Goal: Book appointment/travel/reservation

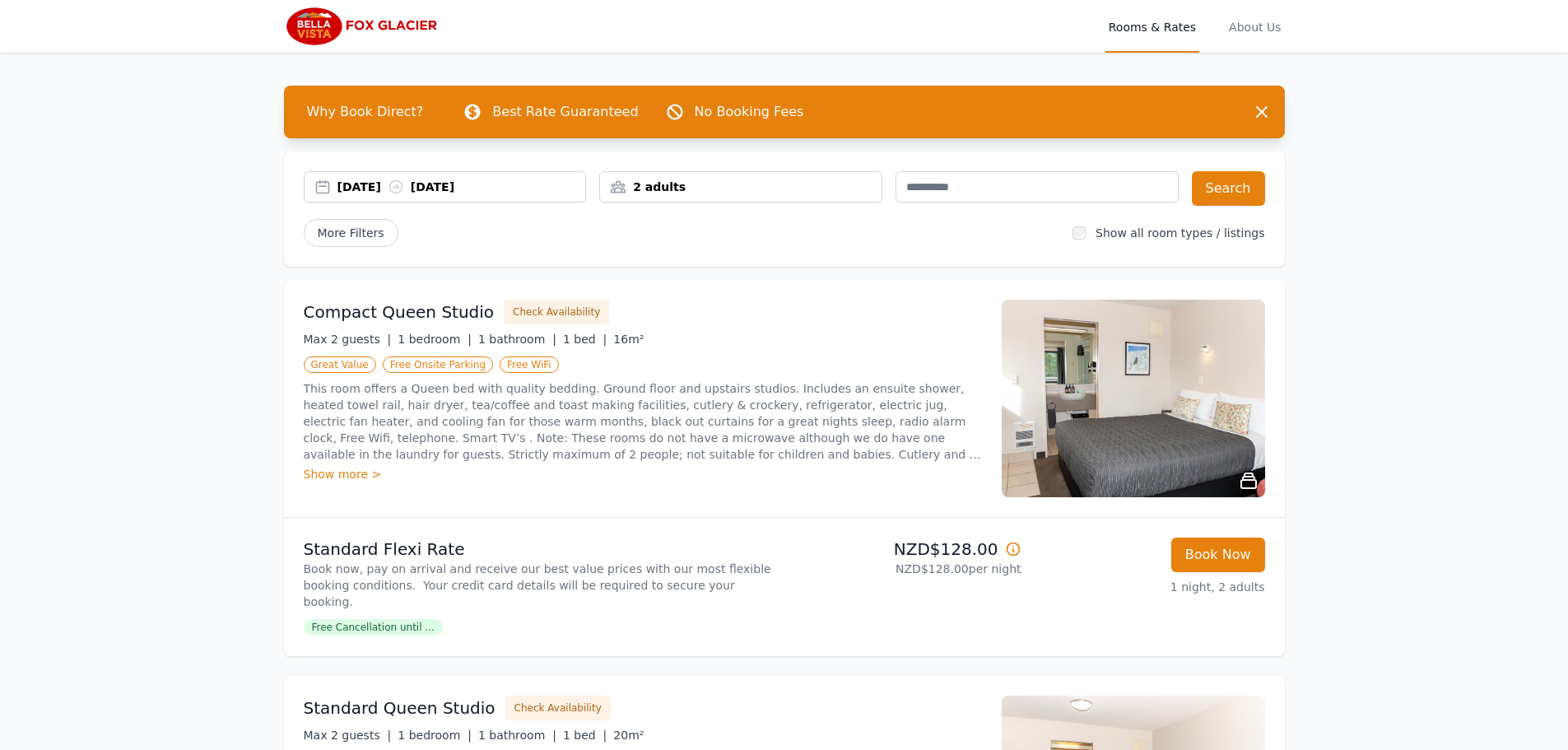
click at [834, 182] on div "2 adults" at bounding box center [741, 187] width 281 height 16
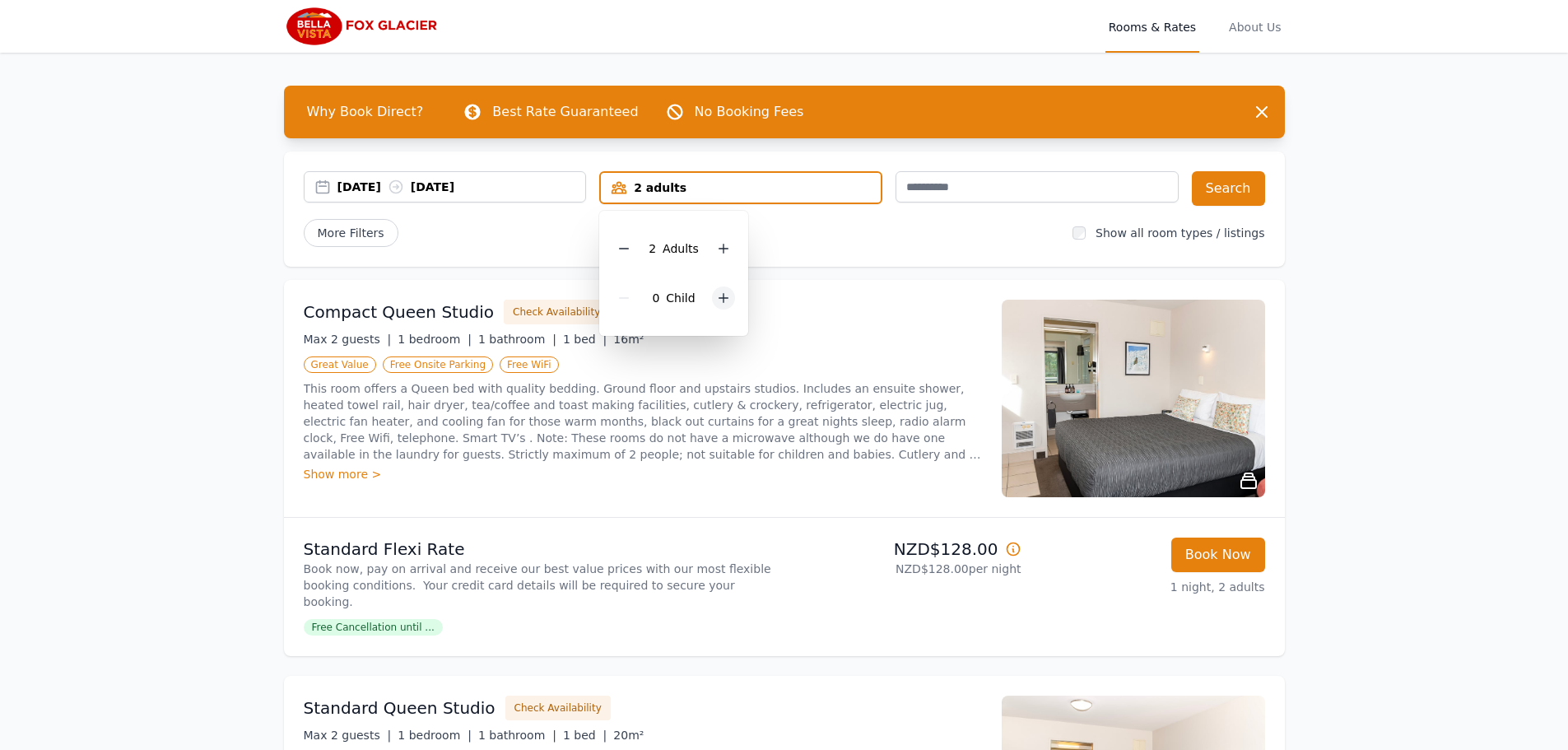
click at [716, 305] on div at bounding box center [724, 299] width 23 height 23
click at [716, 305] on div "2 Child ren" at bounding box center [679, 298] width 134 height 49
click at [728, 296] on icon at bounding box center [734, 298] width 13 height 13
click at [934, 236] on div "More Filters" at bounding box center [682, 232] width 757 height 28
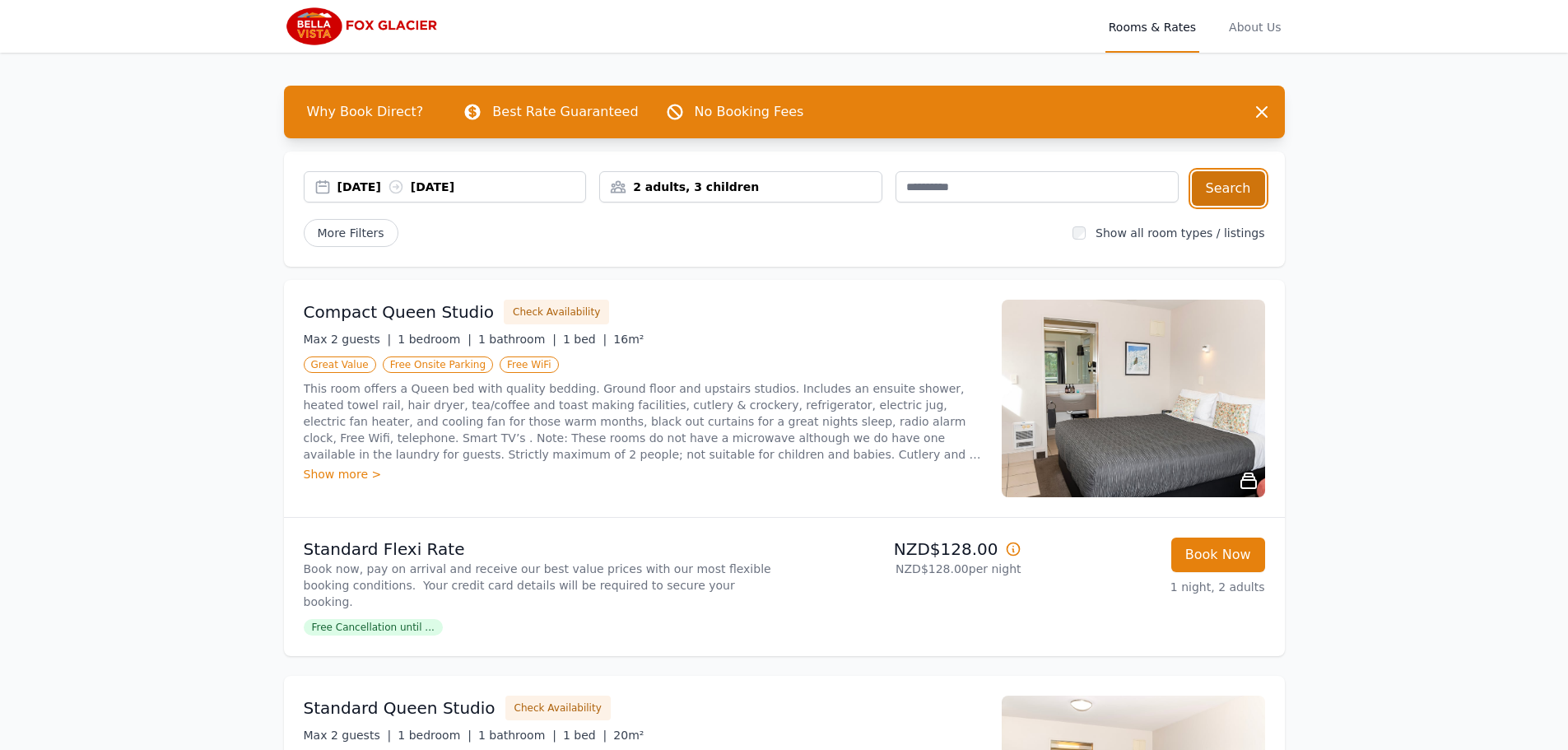
click at [1226, 181] on button "Search" at bounding box center [1228, 189] width 73 height 35
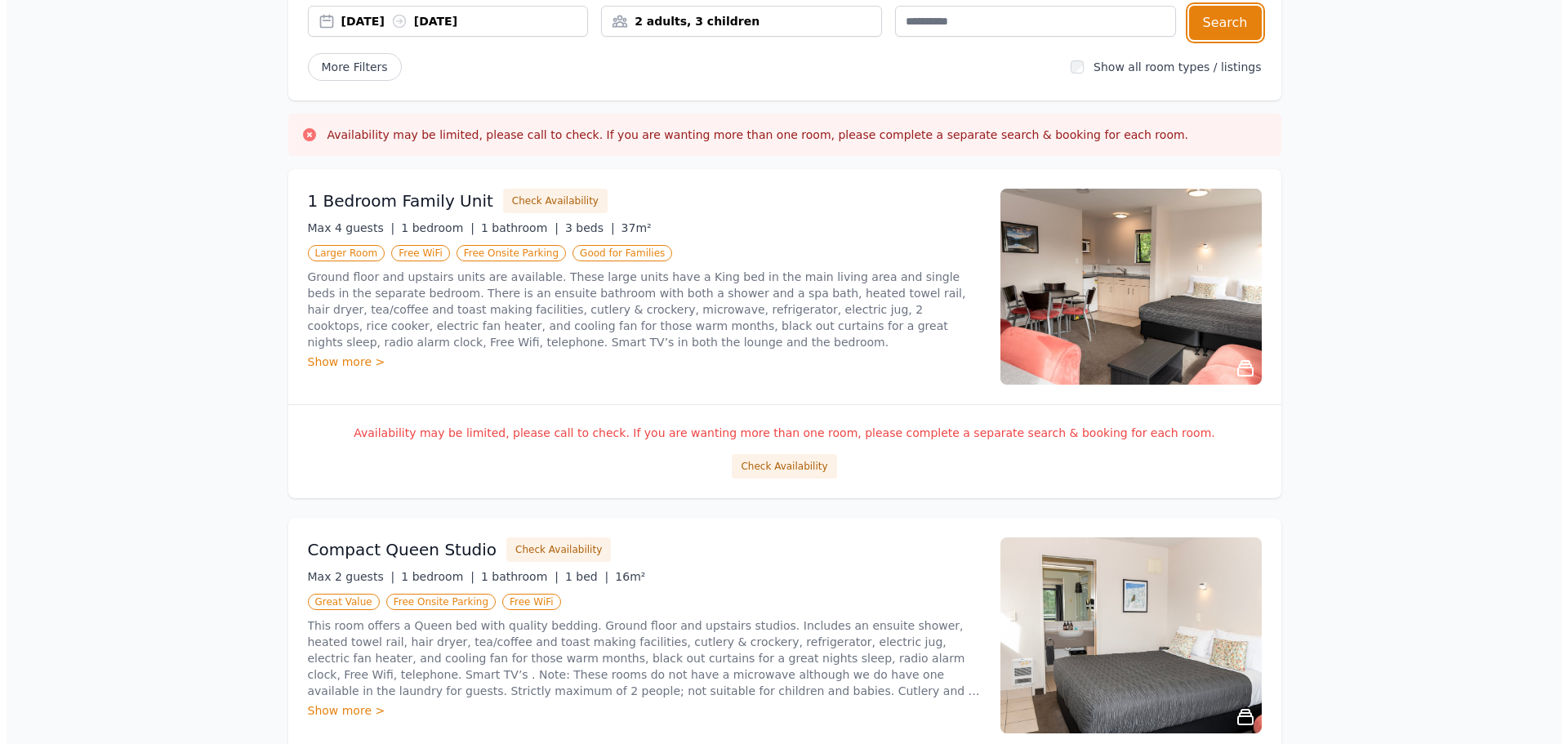
scroll to position [163, 0]
click at [779, 465] on button "Check Availability" at bounding box center [777, 467] width 105 height 25
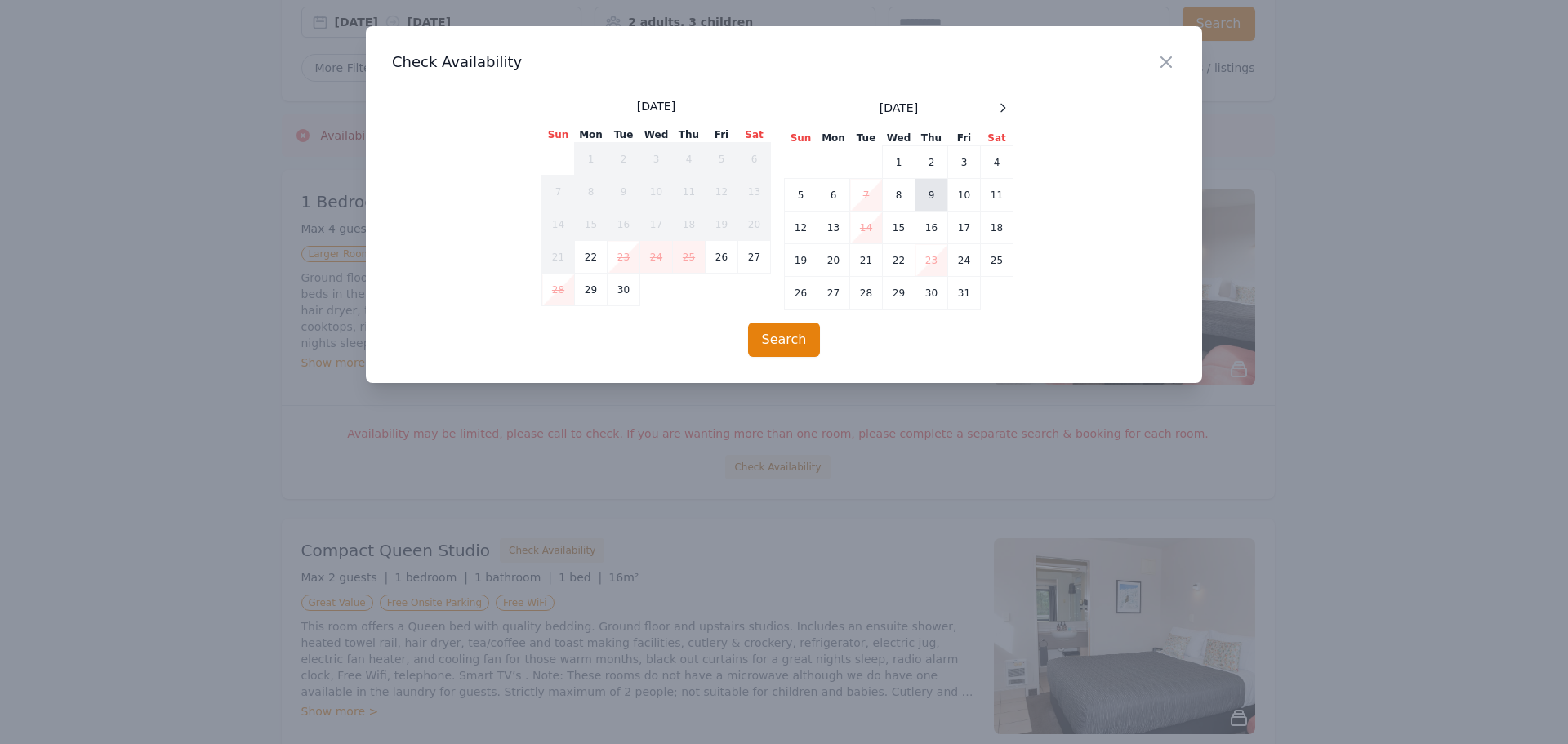
click at [934, 202] on td "9" at bounding box center [932, 195] width 33 height 33
click at [971, 197] on td "10" at bounding box center [964, 195] width 33 height 33
click at [784, 338] on button "Search" at bounding box center [784, 340] width 73 height 35
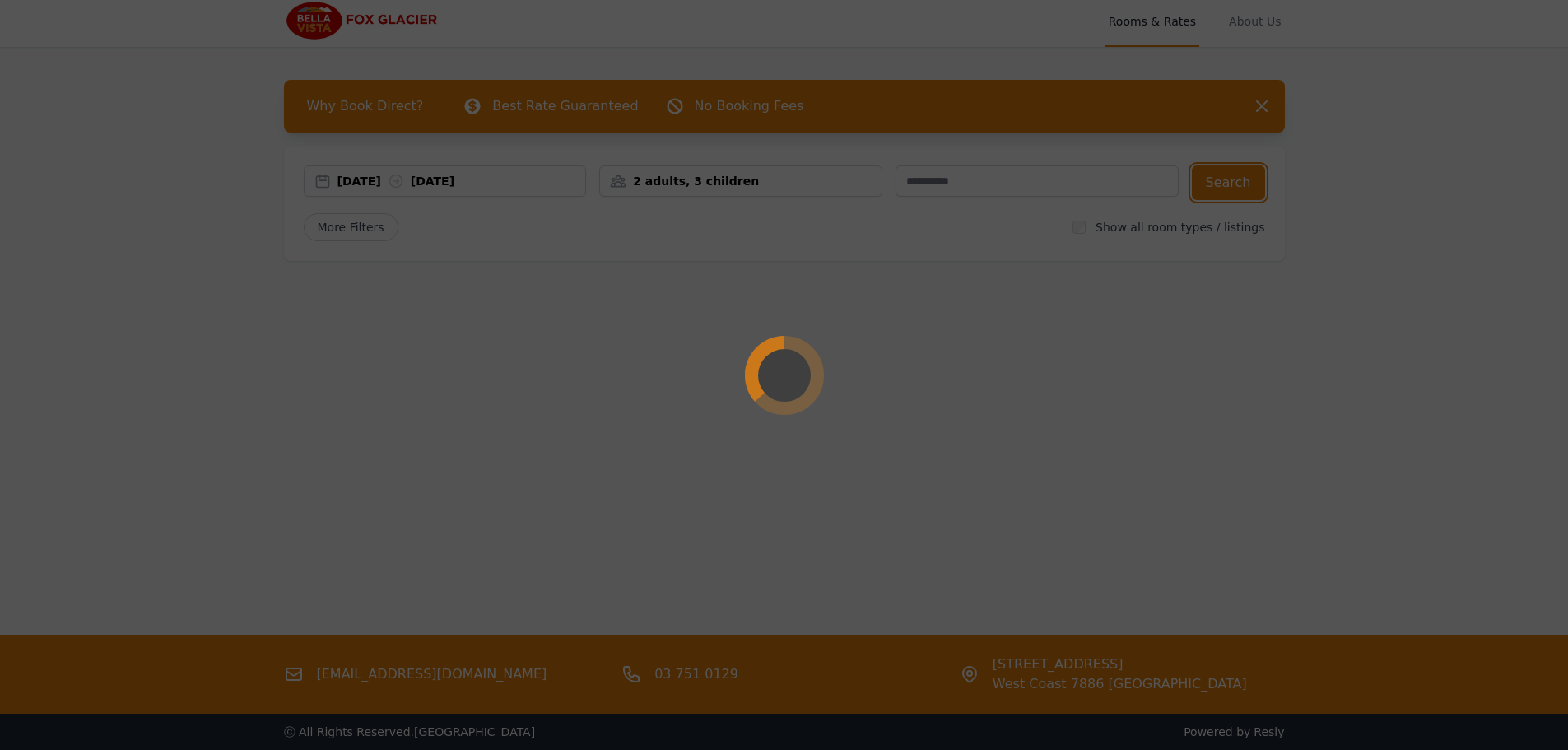
scroll to position [0, 0]
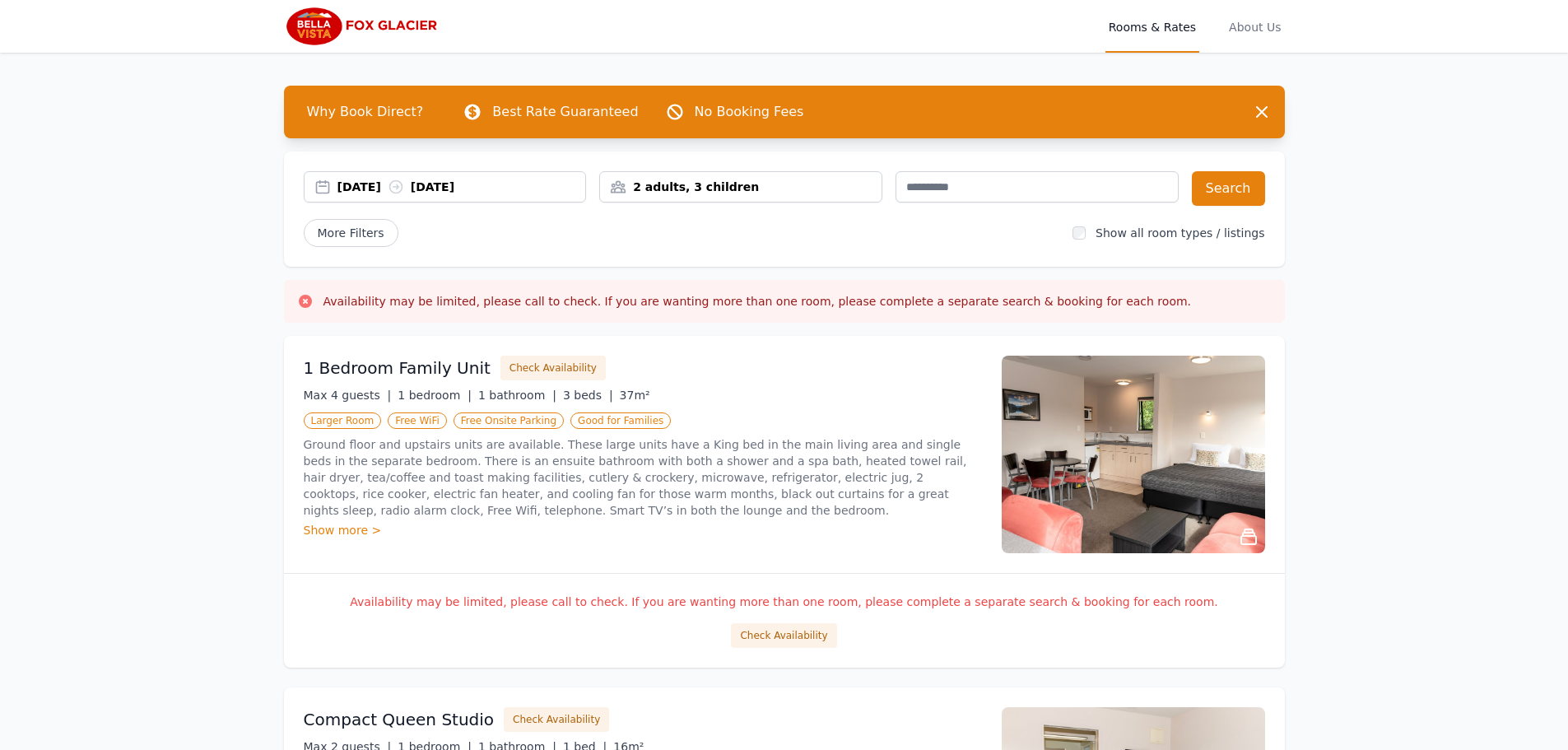
click at [356, 532] on div "Show more >" at bounding box center [642, 530] width 678 height 16
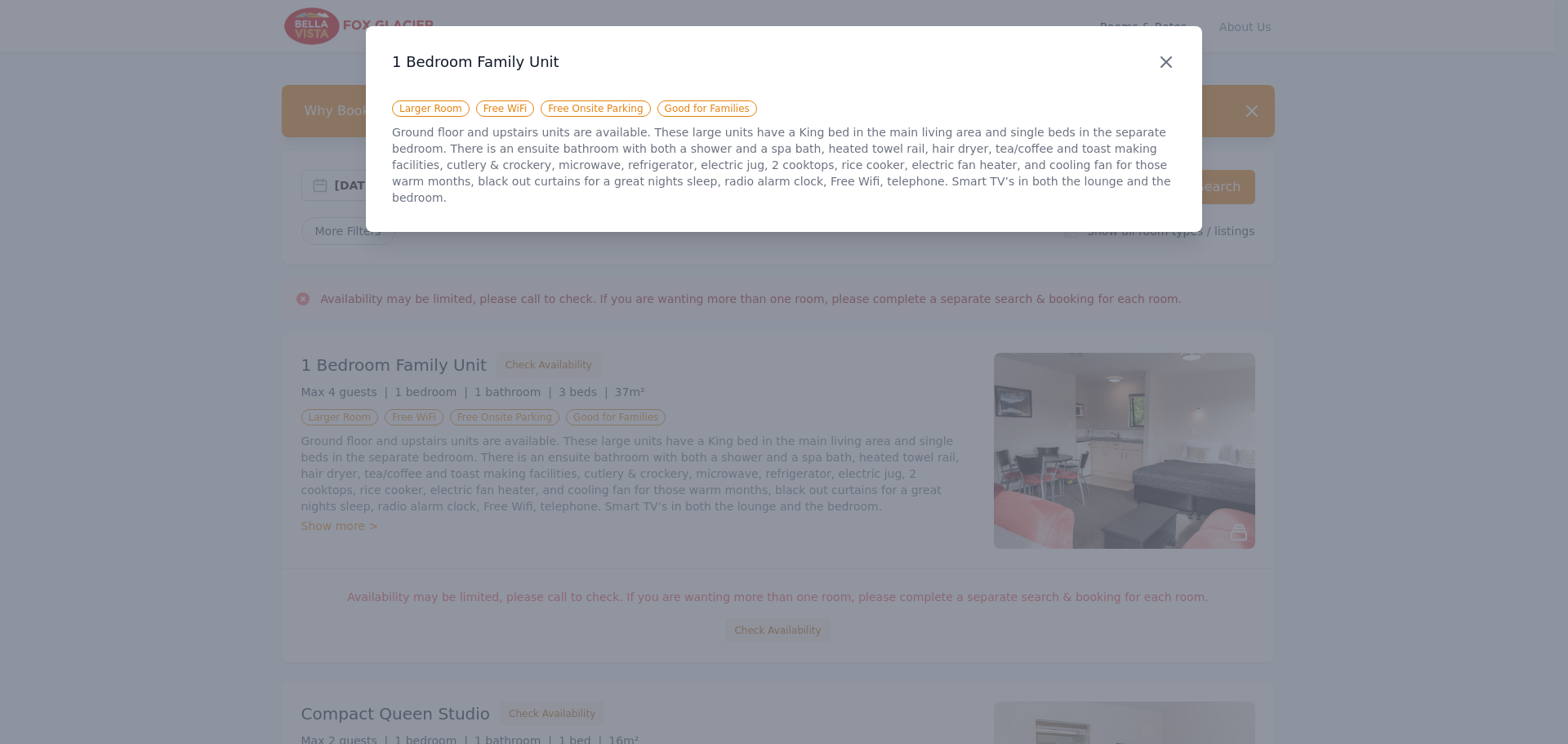
click at [1169, 57] on icon "button" at bounding box center [1166, 62] width 20 height 20
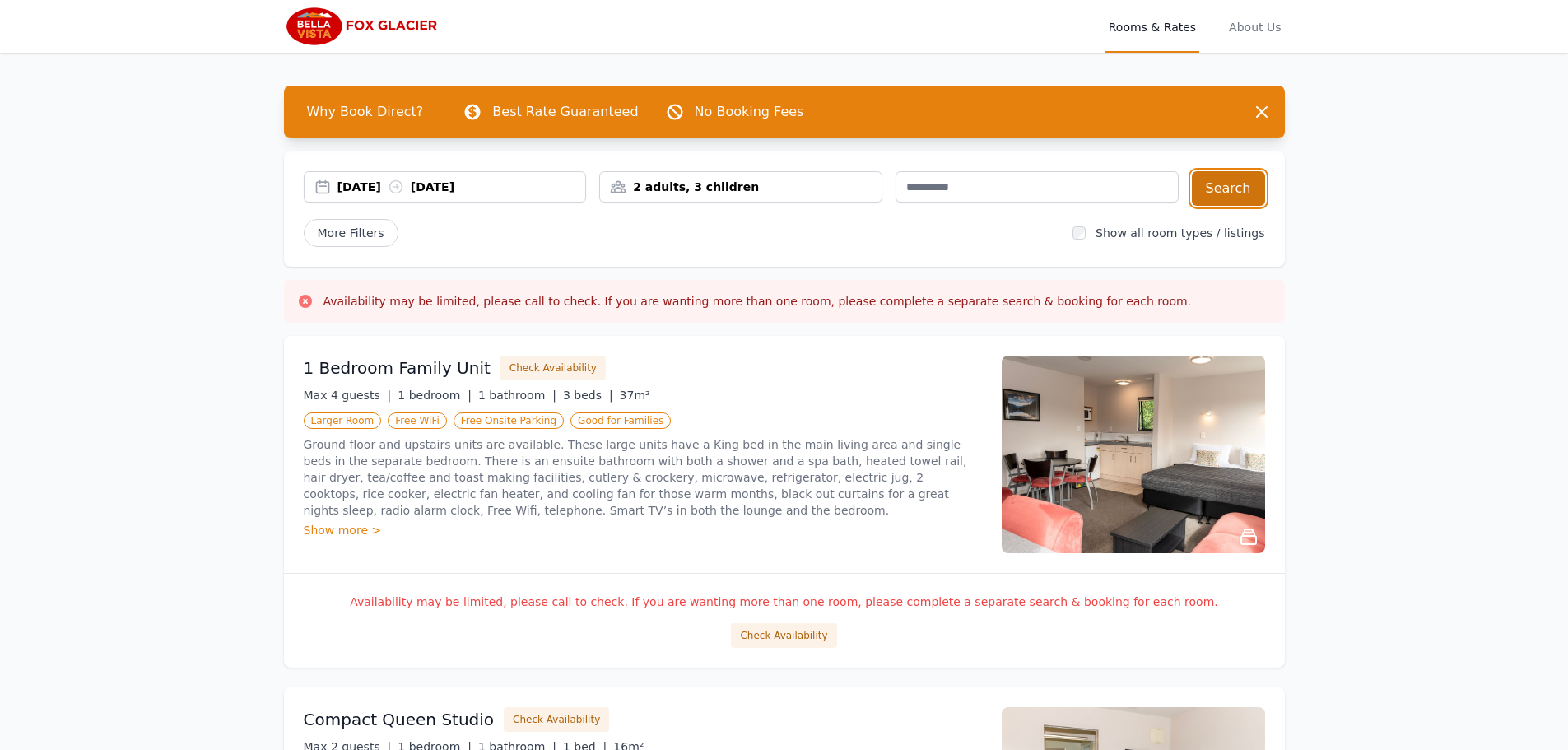
click at [1225, 187] on button "Search" at bounding box center [1228, 189] width 73 height 35
click at [331, 524] on div "Show more >" at bounding box center [642, 530] width 678 height 16
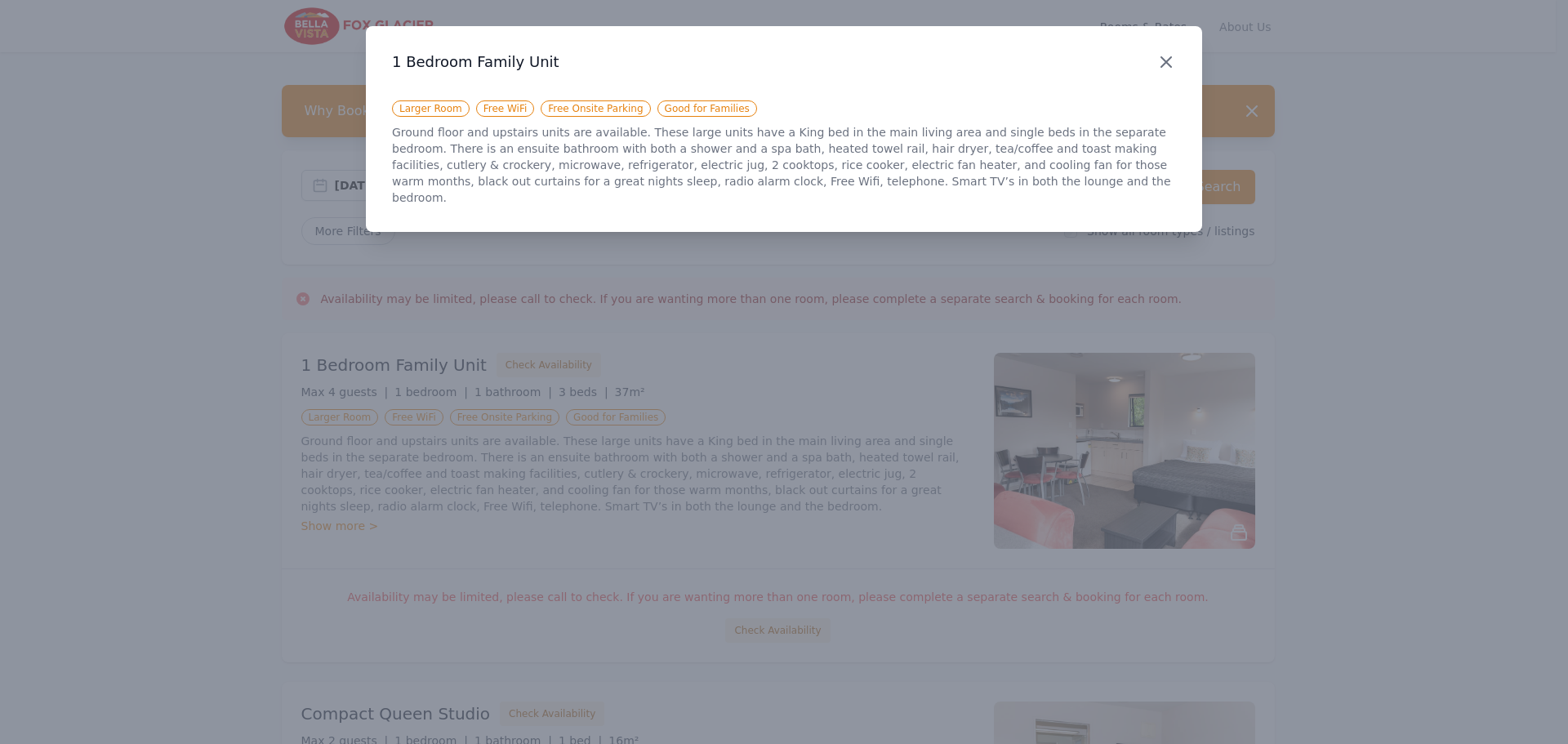
click at [1168, 67] on icon "button" at bounding box center [1166, 62] width 20 height 20
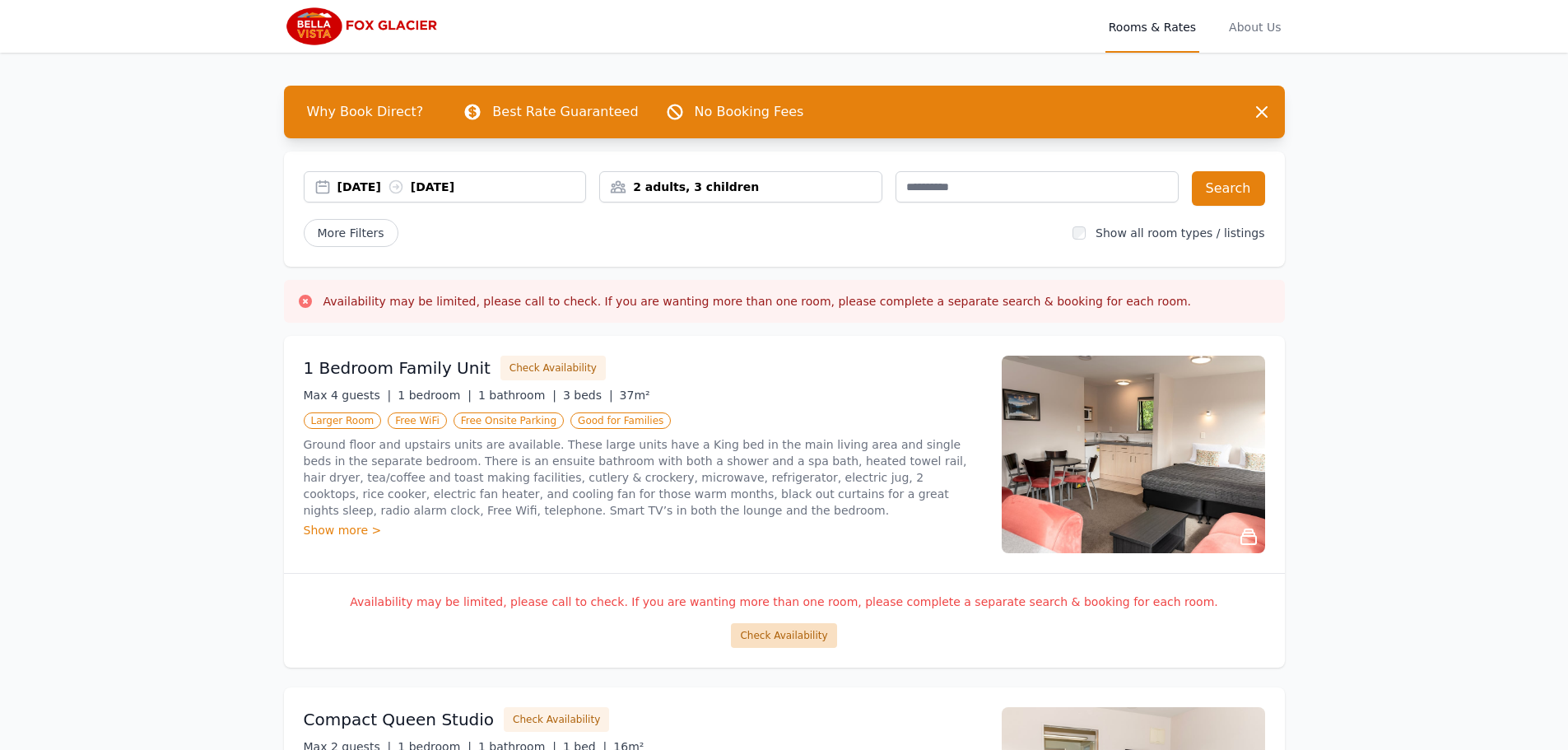
click at [776, 641] on button "Check Availability" at bounding box center [784, 636] width 105 height 25
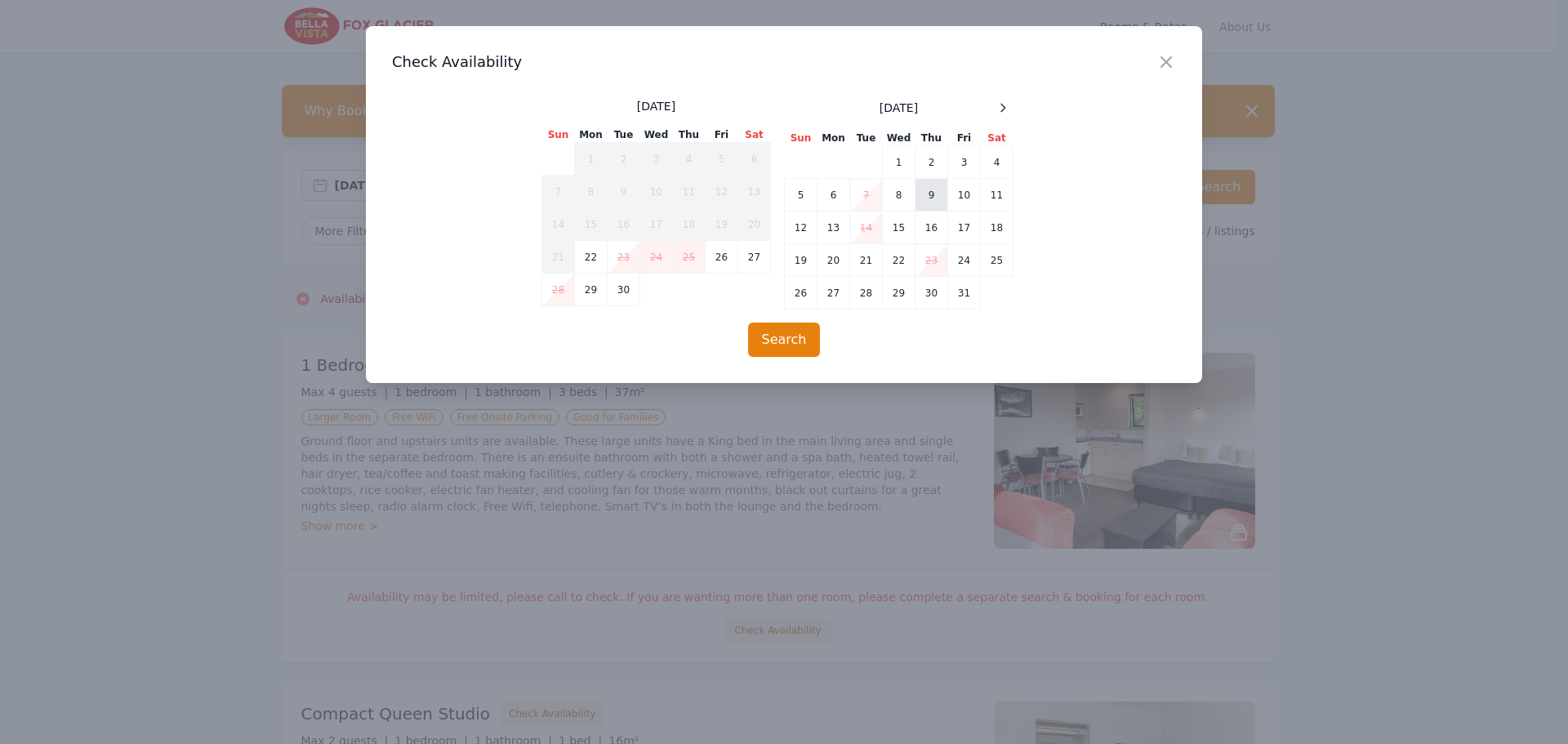
click at [934, 190] on td "9" at bounding box center [932, 195] width 33 height 33
click at [798, 336] on button "Search" at bounding box center [784, 340] width 73 height 35
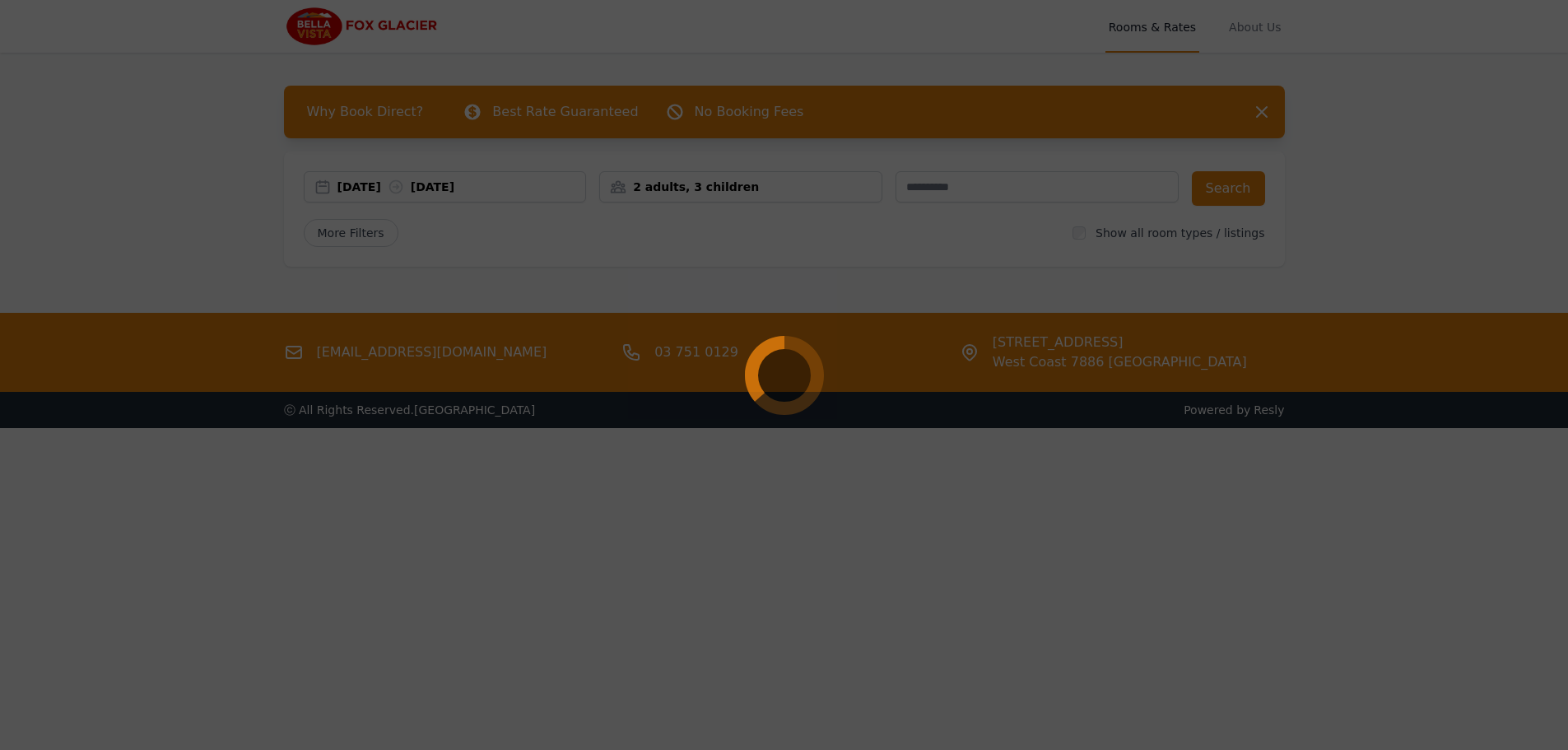
click at [833, 497] on div at bounding box center [784, 375] width 1568 height 750
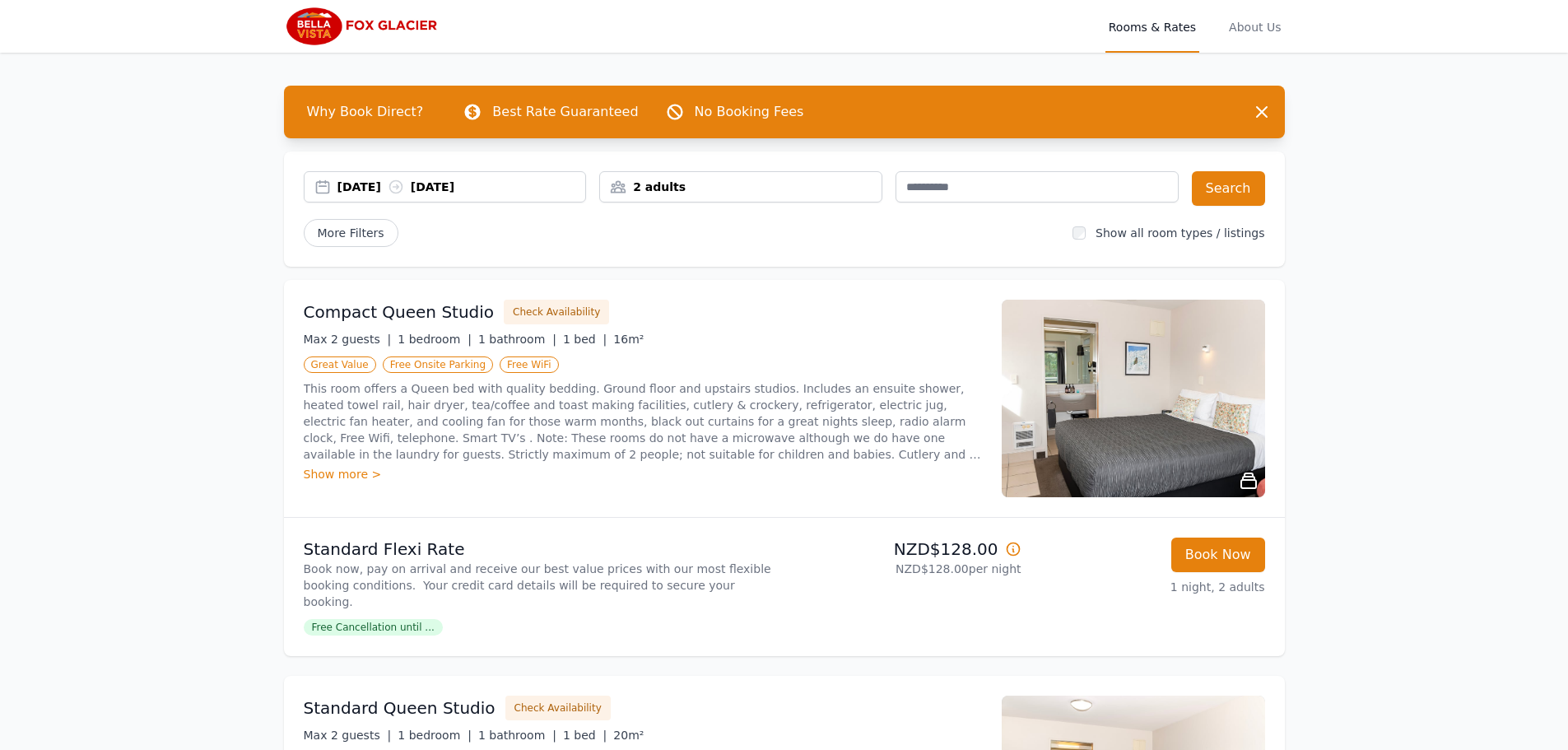
click at [780, 188] on div "2 adults" at bounding box center [741, 187] width 281 height 16
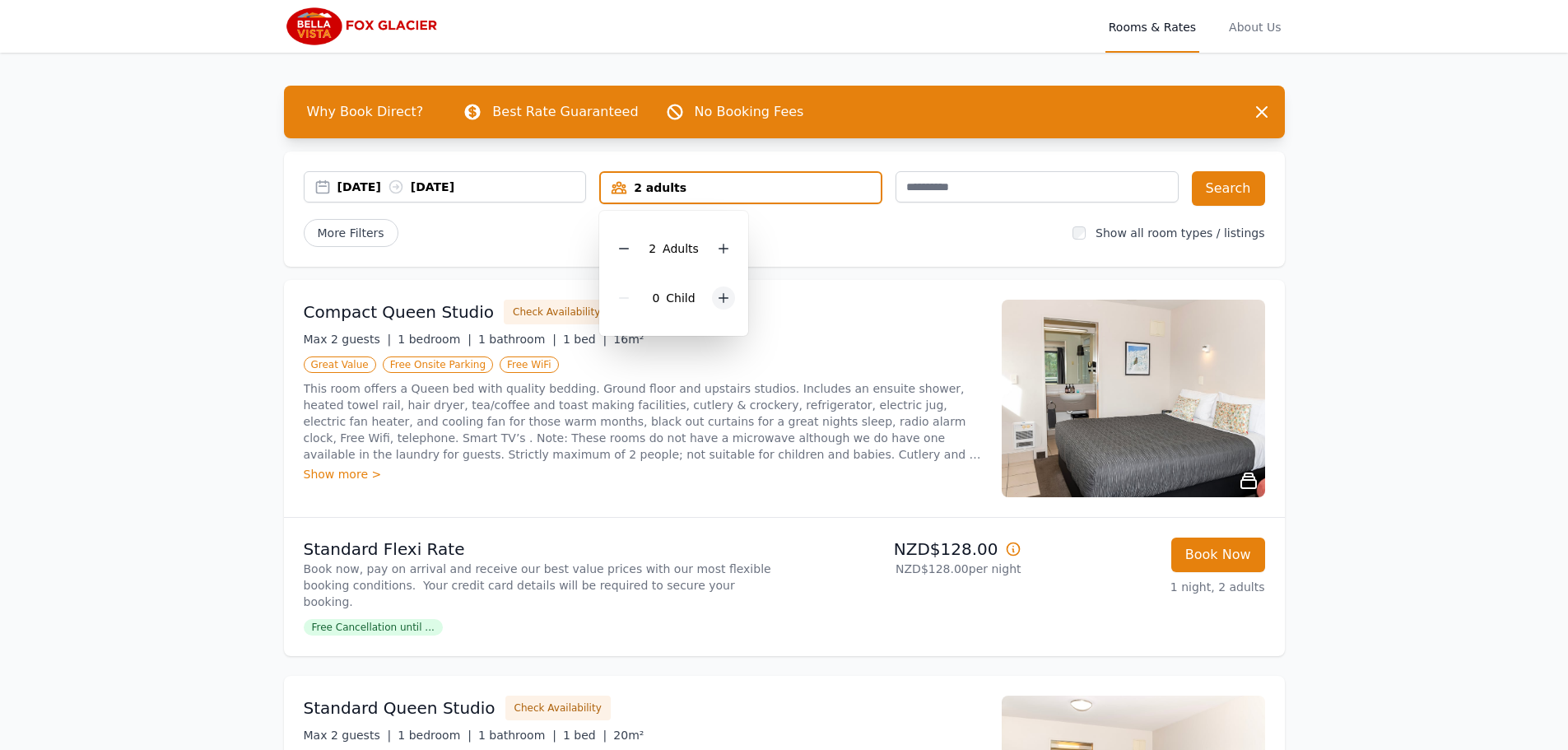
click at [717, 302] on icon at bounding box center [724, 298] width 13 height 13
click at [717, 302] on div "2 Child ren" at bounding box center [679, 298] width 134 height 49
click at [731, 292] on icon at bounding box center [734, 298] width 13 height 13
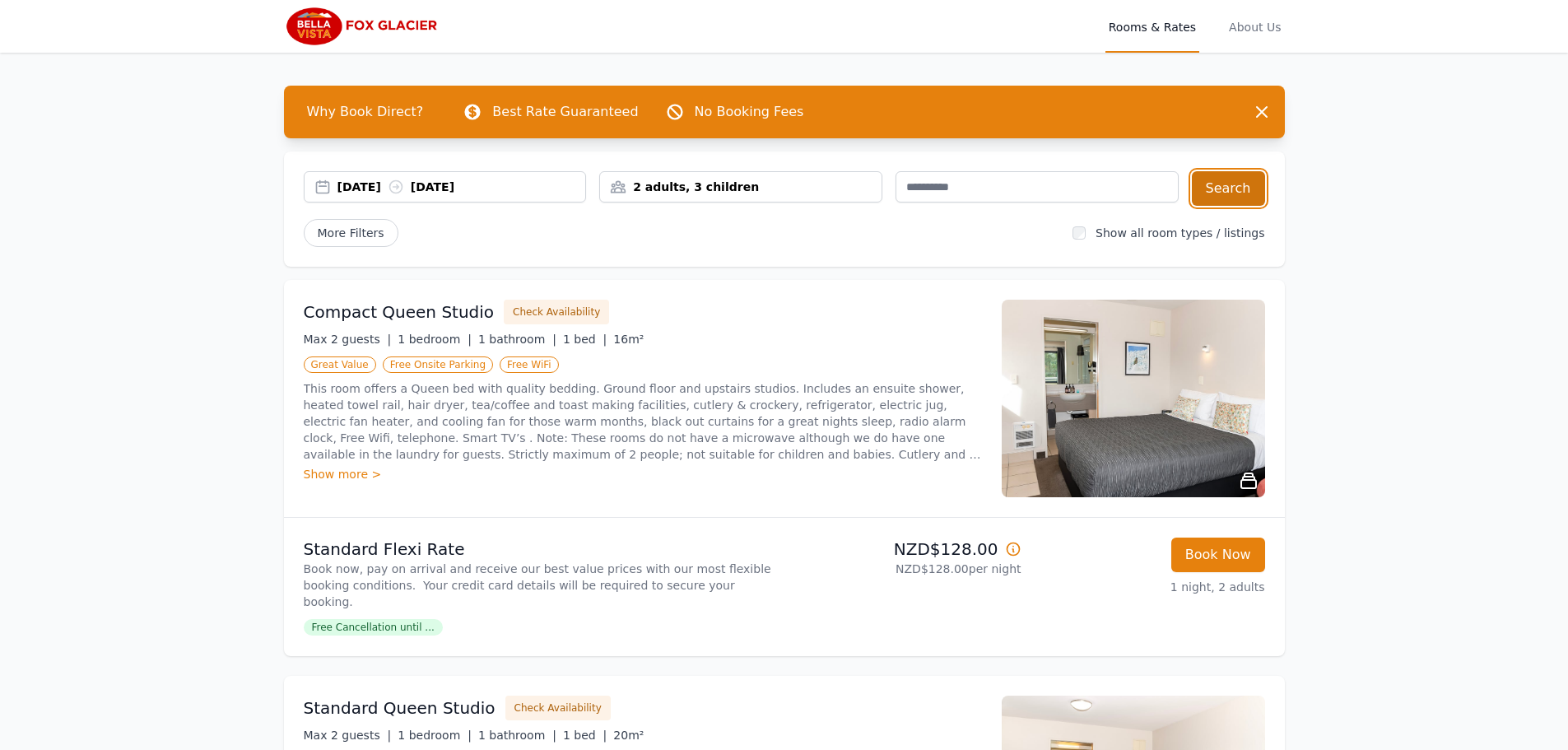
click at [1212, 186] on button "Search" at bounding box center [1228, 189] width 73 height 35
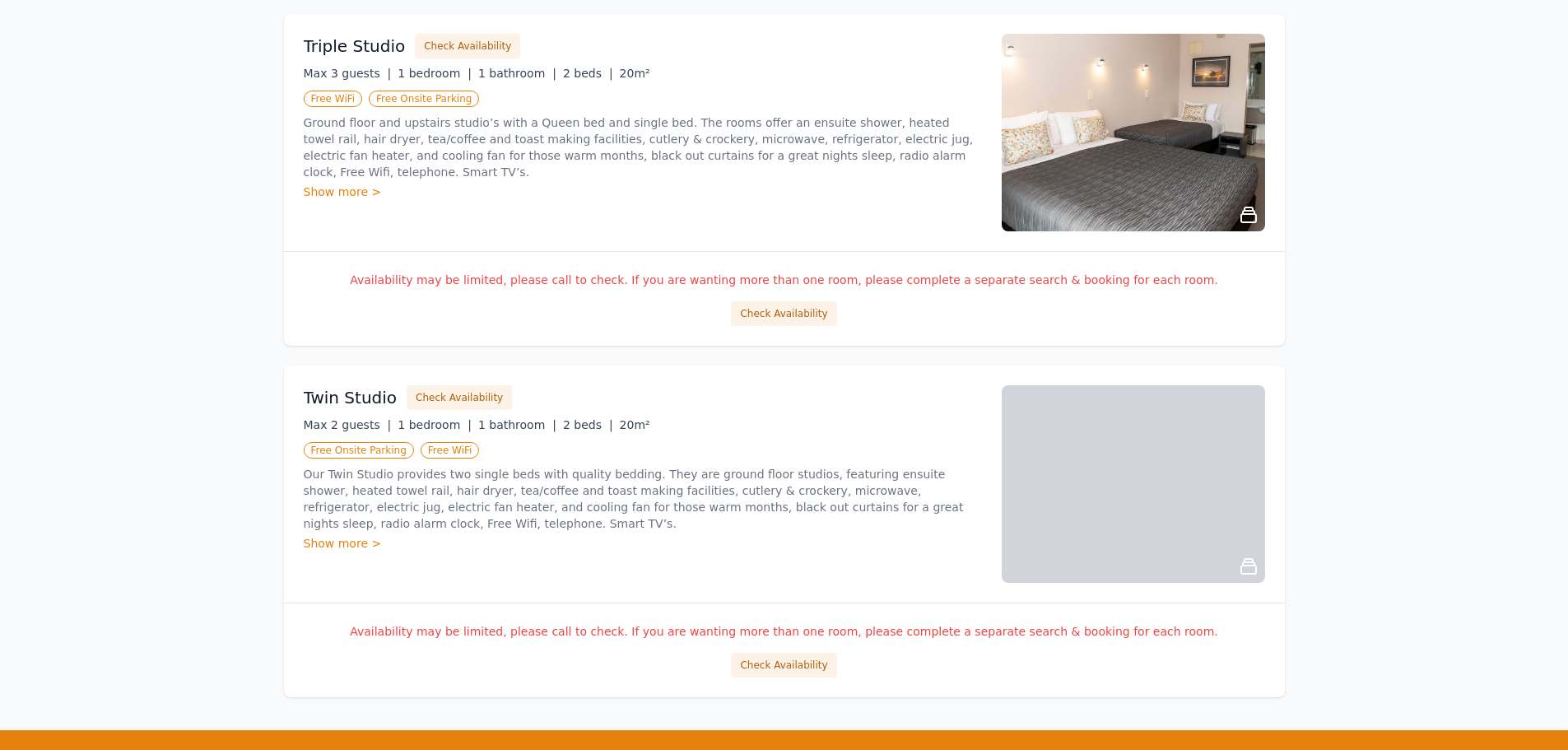
scroll to position [1903, 0]
